Goal: Find specific page/section: Find specific page/section

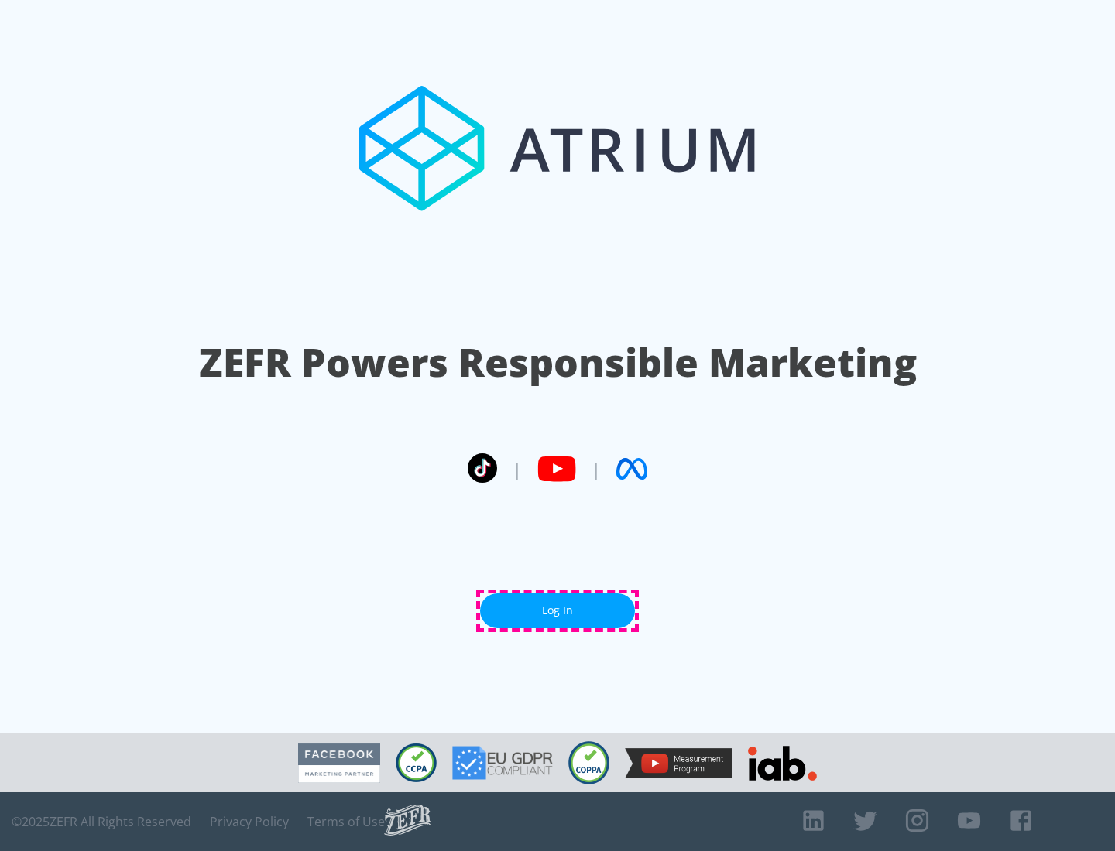
click at [557, 611] on link "Log In" at bounding box center [557, 611] width 155 height 35
